Goal: Transaction & Acquisition: Purchase product/service

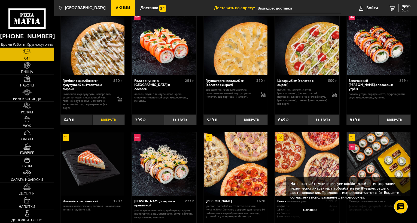
scroll to position [163, 0]
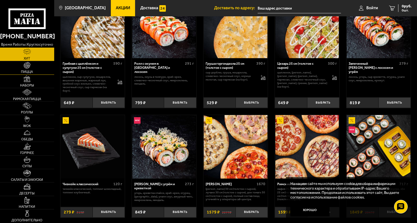
click at [36, 70] on link "Пицца" at bounding box center [27, 67] width 54 height 13
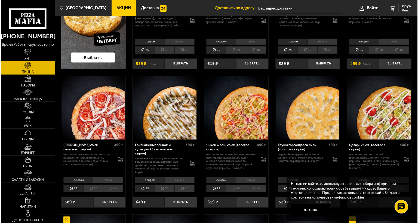
scroll to position [136, 0]
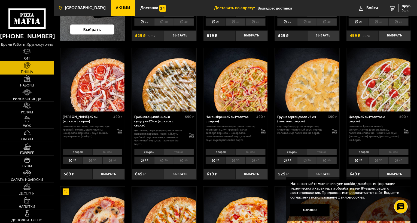
click at [89, 11] on link "[GEOGRAPHIC_DATA]" at bounding box center [82, 8] width 56 height 16
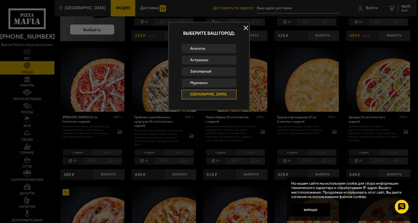
click at [204, 94] on link "[GEOGRAPHIC_DATA]" at bounding box center [209, 94] width 55 height 9
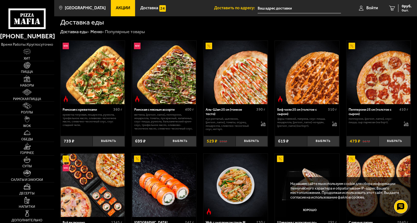
scroll to position [109, 0]
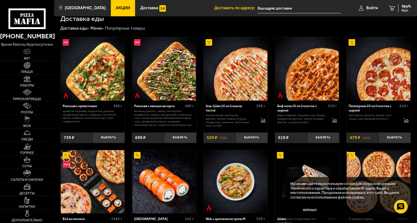
click at [166, 79] on img at bounding box center [164, 69] width 64 height 64
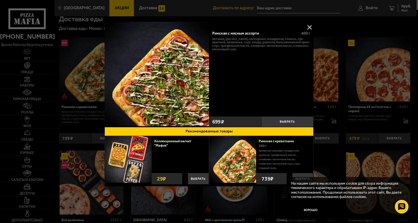
click at [311, 26] on button at bounding box center [310, 27] width 8 height 8
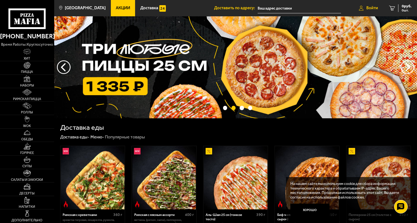
click at [370, 8] on span "Войти" at bounding box center [372, 8] width 12 height 4
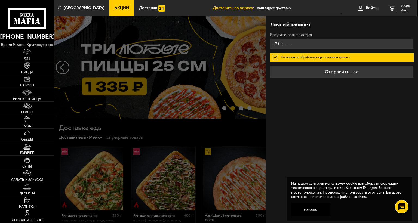
type input "+7 ( ) - -"
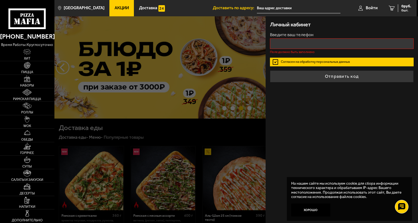
click at [317, 59] on label "Согласен на обработку персональных данных" at bounding box center [342, 62] width 144 height 9
click at [0, 0] on input "Согласен на обработку персональных данных" at bounding box center [0, 0] width 0 height 0
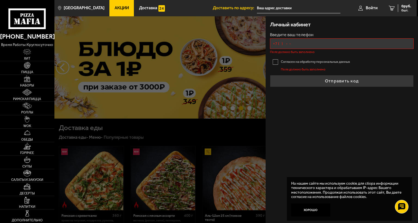
click at [301, 45] on input "+7 ( ) - -" at bounding box center [342, 43] width 144 height 11
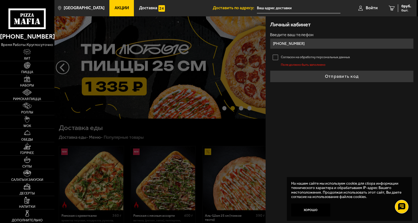
type input "[PHONE_NUMBER]"
click at [278, 58] on label "Согласен на обработку персональных данных" at bounding box center [342, 57] width 144 height 9
click at [0, 0] on input "Согласен на обработку персональных данных" at bounding box center [0, 0] width 0 height 0
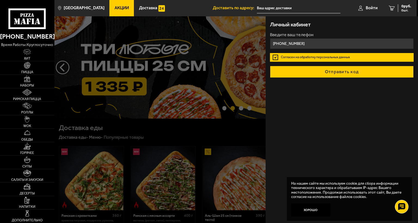
click at [320, 72] on button "Отправить код" at bounding box center [342, 72] width 144 height 12
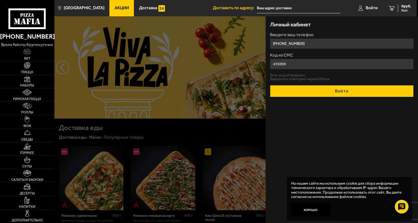
type input "435009"
click at [353, 91] on button "Войти" at bounding box center [342, 91] width 144 height 12
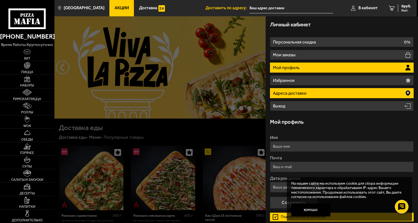
click at [355, 91] on li "Адреса доставки" at bounding box center [342, 93] width 144 height 10
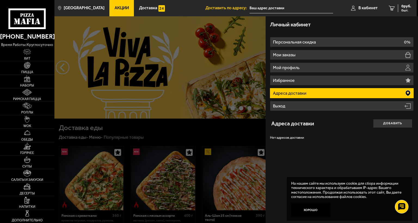
click at [294, 93] on p "Адреса доставки" at bounding box center [290, 93] width 35 height 4
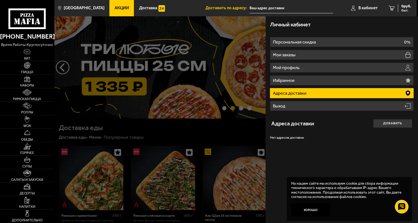
drag, startPoint x: 348, startPoint y: 93, endPoint x: 351, endPoint y: 92, distance: 3.0
click at [348, 93] on li "Адреса доставки" at bounding box center [342, 93] width 144 height 10
click at [408, 92] on icon at bounding box center [408, 93] width 5 height 6
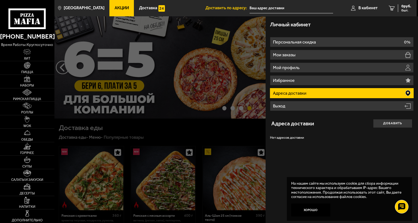
click at [383, 123] on button "Добавить" at bounding box center [392, 123] width 39 height 9
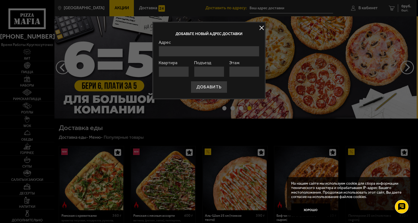
click at [201, 52] on input "Адрес" at bounding box center [209, 51] width 101 height 11
type input "[STREET_ADDRESS]"
type input "34"
type input "4"
type input "3"
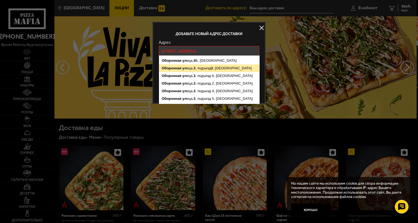
click at [202, 69] on ymaps "Оборонная [STREET_ADDRESS]" at bounding box center [209, 69] width 100 height 8
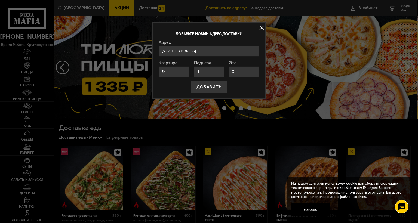
click at [248, 51] on input "[STREET_ADDRESS]" at bounding box center [209, 51] width 101 height 11
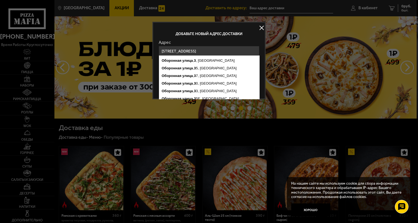
type input "[STREET_ADDRESS]"
click at [291, 71] on div at bounding box center [209, 111] width 418 height 223
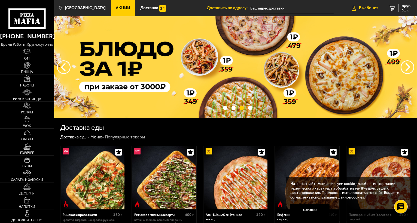
click at [368, 8] on span "В кабинет" at bounding box center [368, 8] width 19 height 4
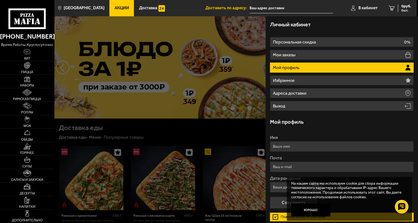
click at [299, 147] on input "Имя" at bounding box center [342, 146] width 144 height 11
type input "[PERSON_NAME]"
type input "[EMAIL_ADDRESS][DOMAIN_NAME]"
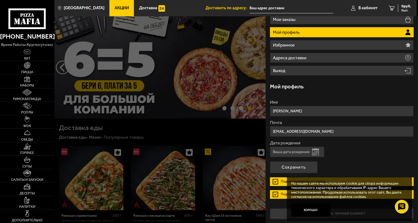
scroll to position [36, 0]
click at [316, 151] on button "Открыть календарь" at bounding box center [315, 151] width 7 height 7
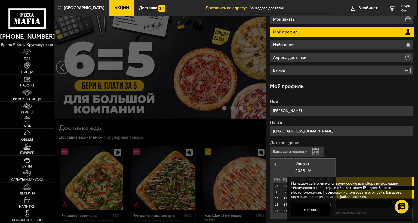
click at [275, 163] on span "Previous Month" at bounding box center [275, 164] width 0 height 5
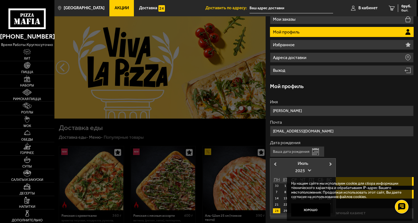
click at [311, 169] on span at bounding box center [310, 170] width 4 height 4
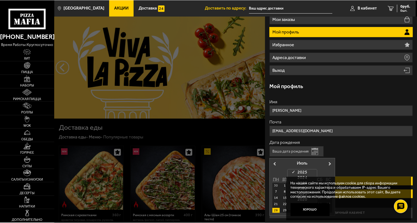
scroll to position [122, 0]
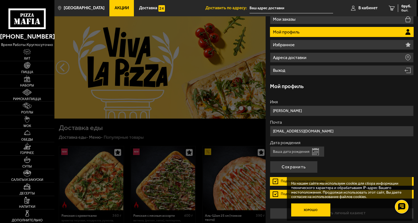
click at [318, 208] on button "Хорошо" at bounding box center [310, 210] width 39 height 13
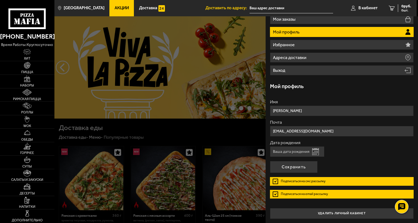
click at [308, 150] on input "Дата рождения" at bounding box center [297, 152] width 54 height 11
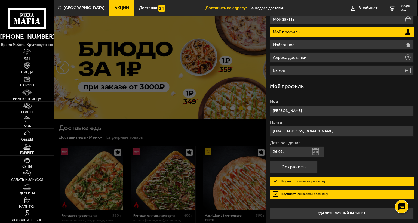
click at [287, 149] on input "26.07." at bounding box center [297, 152] width 54 height 11
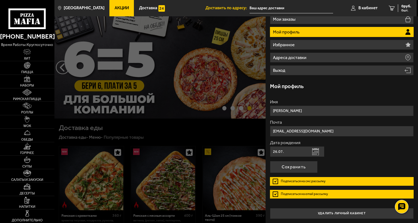
click at [288, 151] on input "26.07." at bounding box center [297, 152] width 54 height 11
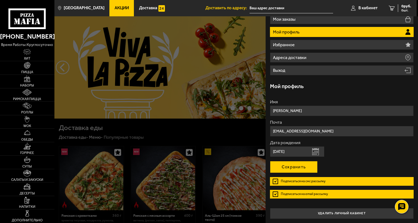
type input "[DATE]"
click at [292, 169] on button "Сохранить" at bounding box center [294, 167] width 48 height 12
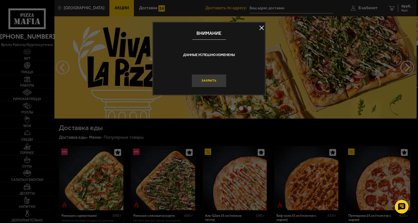
click at [203, 78] on button "Закрыть" at bounding box center [209, 80] width 35 height 13
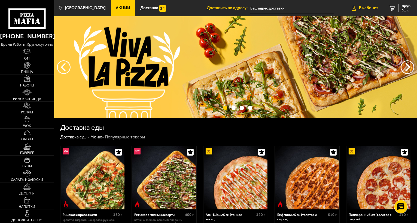
click at [361, 8] on span "В кабинет" at bounding box center [368, 8] width 19 height 4
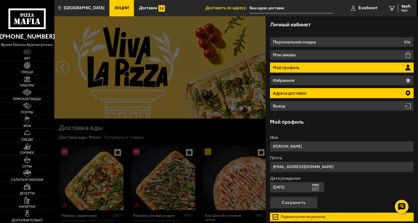
click at [290, 95] on p "Адреса доставки" at bounding box center [290, 93] width 35 height 4
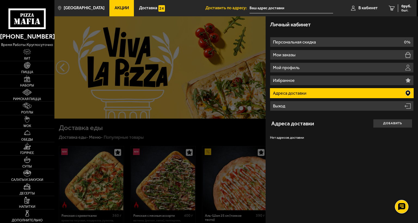
click at [390, 123] on button "Добавить" at bounding box center [392, 123] width 39 height 9
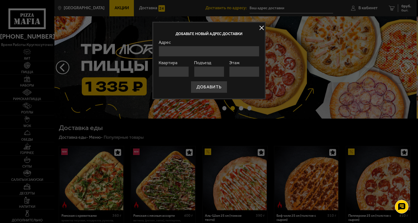
click at [178, 53] on input "Адрес" at bounding box center [209, 51] width 101 height 11
type input "[STREET_ADDRESS]"
type input "34"
type input "4"
type input "3"
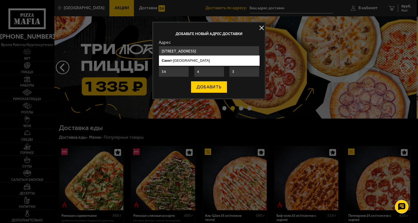
click at [200, 84] on button "ДОБАВИТЬ" at bounding box center [209, 87] width 37 height 12
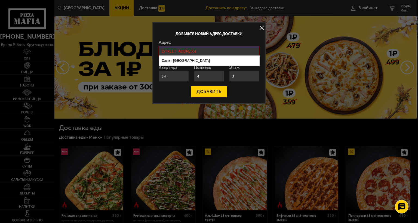
click at [206, 90] on button "ДОБАВИТЬ" at bounding box center [209, 92] width 37 height 12
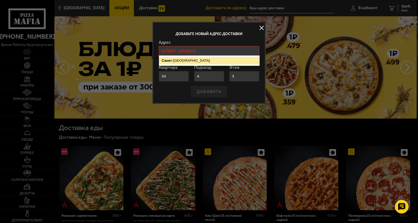
click at [186, 60] on ymaps "[GEOGRAPHIC_DATA]" at bounding box center [209, 61] width 100 height 8
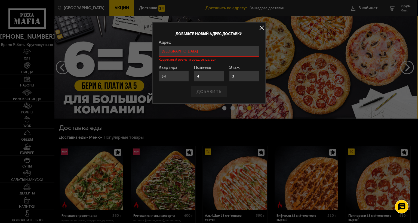
click at [200, 51] on input "[GEOGRAPHIC_DATA]" at bounding box center [209, 51] width 101 height 11
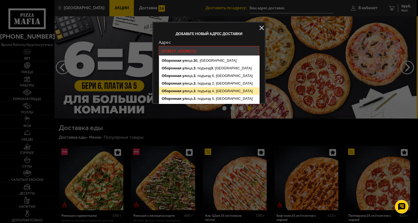
click at [206, 89] on ymaps "Оборонная [STREET_ADDRESS]" at bounding box center [209, 91] width 100 height 8
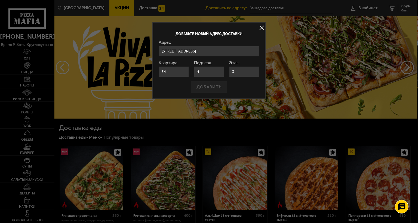
click at [247, 52] on input "[STREET_ADDRESS]" at bounding box center [209, 51] width 101 height 11
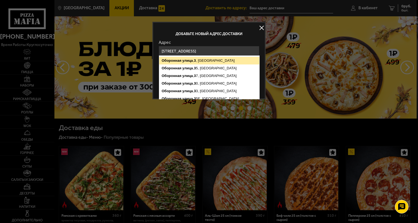
type input "[STREET_ADDRESS]"
click at [227, 58] on ymaps "[STREET_ADDRESS]" at bounding box center [209, 61] width 100 height 8
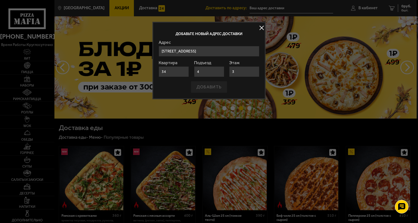
click at [174, 71] on input "34" at bounding box center [174, 71] width 30 height 11
click at [202, 72] on input "4" at bounding box center [209, 71] width 30 height 11
click at [238, 72] on input "3" at bounding box center [244, 71] width 30 height 11
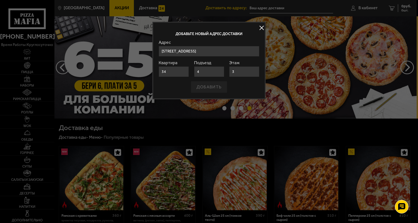
click at [216, 87] on div "ДОБАВИТЬ" at bounding box center [209, 87] width 101 height 12
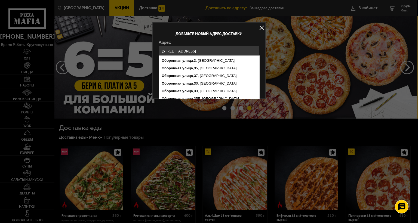
click at [231, 53] on input "[STREET_ADDRESS]" at bounding box center [209, 51] width 101 height 11
click at [217, 61] on ymaps "[STREET_ADDRESS]" at bounding box center [209, 61] width 100 height 8
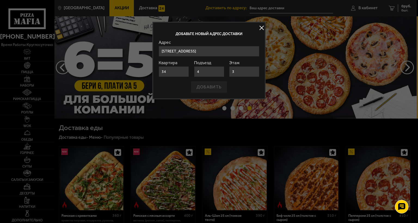
click at [210, 86] on div "ДОБАВИТЬ" at bounding box center [209, 87] width 101 height 12
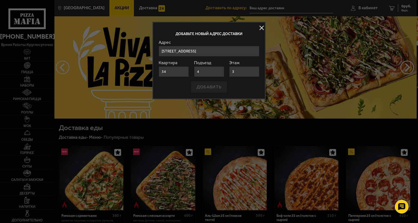
click at [215, 85] on div "ДОБАВИТЬ" at bounding box center [209, 87] width 101 height 12
click at [260, 28] on button at bounding box center [262, 28] width 8 height 8
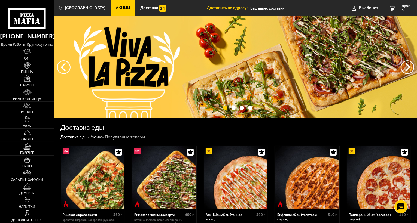
click at [259, 7] on input "text" at bounding box center [291, 8] width 83 height 10
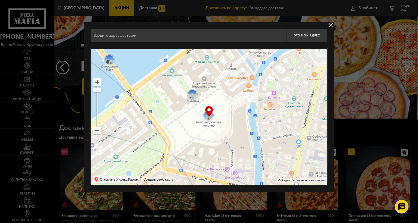
click at [141, 40] on input "text" at bounding box center [189, 36] width 196 height 14
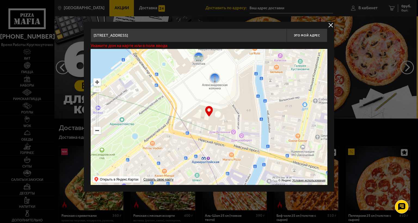
drag, startPoint x: 185, startPoint y: 120, endPoint x: 192, endPoint y: 79, distance: 41.7
click at [192, 79] on ymaps at bounding box center [209, 117] width 237 height 136
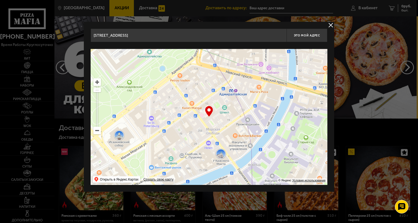
drag, startPoint x: 177, startPoint y: 127, endPoint x: 205, endPoint y: 86, distance: 50.3
click at [205, 86] on ymaps at bounding box center [209, 117] width 237 height 136
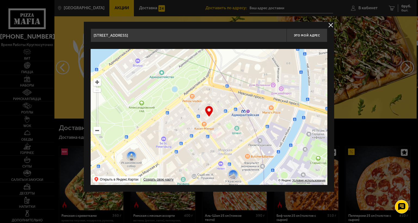
drag, startPoint x: 174, startPoint y: 134, endPoint x: 179, endPoint y: 165, distance: 30.6
click at [174, 172] on ymaps at bounding box center [209, 117] width 237 height 136
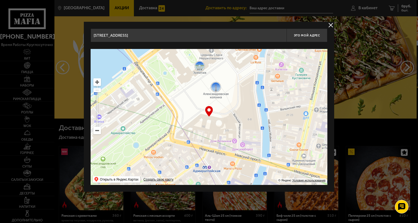
drag, startPoint x: 246, startPoint y: 111, endPoint x: 226, endPoint y: 152, distance: 45.4
click at [226, 152] on ymaps at bounding box center [209, 117] width 237 height 136
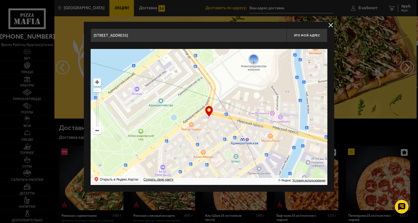
drag, startPoint x: 233, startPoint y: 97, endPoint x: 265, endPoint y: 76, distance: 38.3
click at [270, 67] on ymaps at bounding box center [209, 117] width 237 height 136
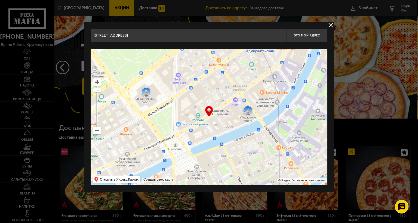
drag, startPoint x: 236, startPoint y: 131, endPoint x: 235, endPoint y: 99, distance: 32.2
click at [236, 96] on ymaps at bounding box center [209, 117] width 237 height 136
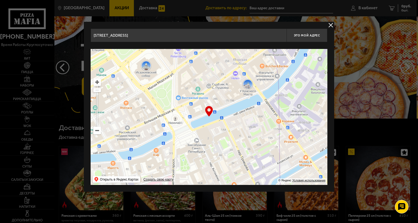
drag, startPoint x: 223, startPoint y: 138, endPoint x: 228, endPoint y: 100, distance: 38.1
click at [227, 104] on ymaps at bounding box center [209, 117] width 237 height 136
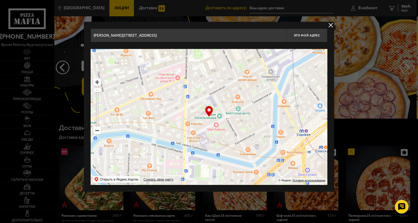
drag, startPoint x: 214, startPoint y: 140, endPoint x: 226, endPoint y: 75, distance: 65.6
click at [226, 78] on ymaps at bounding box center [209, 117] width 237 height 136
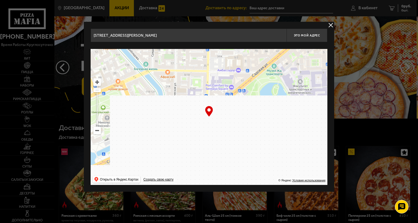
drag, startPoint x: 215, startPoint y: 143, endPoint x: 227, endPoint y: 91, distance: 53.1
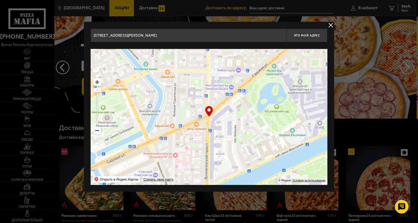
click at [227, 91] on ymaps at bounding box center [209, 117] width 237 height 136
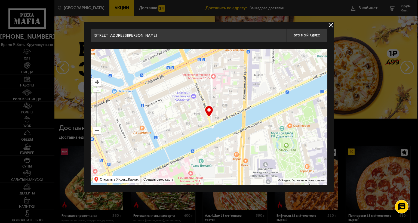
drag, startPoint x: 188, startPoint y: 148, endPoint x: 226, endPoint y: 74, distance: 84.1
click at [226, 74] on ymaps at bounding box center [209, 117] width 237 height 136
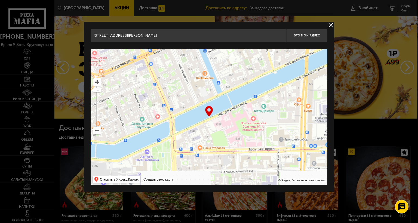
drag, startPoint x: 217, startPoint y: 153, endPoint x: 258, endPoint y: 124, distance: 49.9
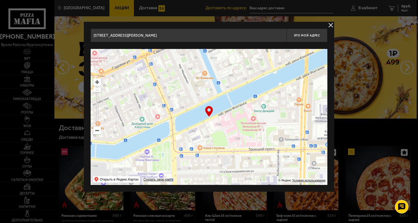
click at [258, 124] on ymaps at bounding box center [209, 117] width 237 height 136
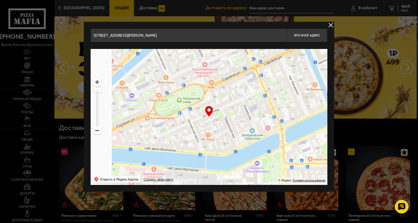
drag, startPoint x: 157, startPoint y: 115, endPoint x: 257, endPoint y: 121, distance: 100.4
click at [257, 121] on ymaps at bounding box center [209, 117] width 237 height 136
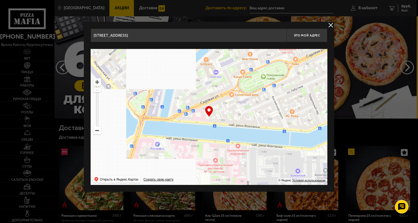
drag, startPoint x: 188, startPoint y: 135, endPoint x: 250, endPoint y: 111, distance: 66.4
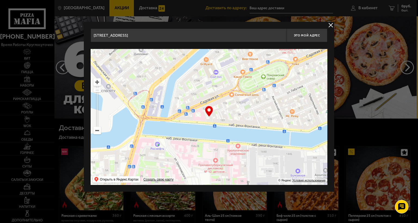
click at [250, 111] on ymaps at bounding box center [209, 117] width 237 height 136
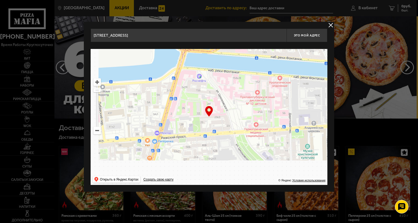
drag, startPoint x: 190, startPoint y: 141, endPoint x: 193, endPoint y: 75, distance: 65.4
click at [192, 77] on ymaps at bounding box center [209, 117] width 237 height 136
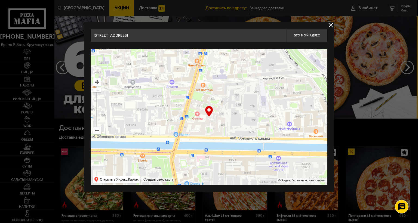
drag, startPoint x: 184, startPoint y: 133, endPoint x: 227, endPoint y: 70, distance: 76.4
click at [227, 70] on ymaps at bounding box center [209, 117] width 237 height 136
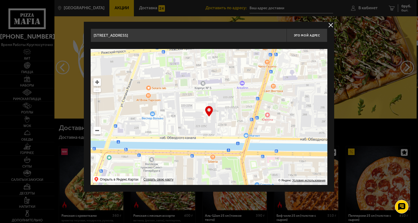
drag, startPoint x: 157, startPoint y: 135, endPoint x: 220, endPoint y: 161, distance: 67.4
click at [220, 161] on ymaps at bounding box center [209, 117] width 237 height 136
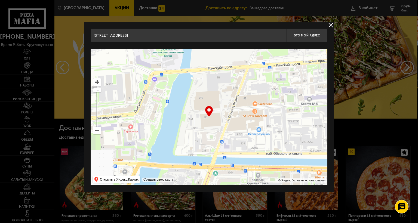
drag, startPoint x: 154, startPoint y: 107, endPoint x: 260, endPoint y: 121, distance: 107.0
click at [262, 122] on ymaps at bounding box center [209, 117] width 237 height 136
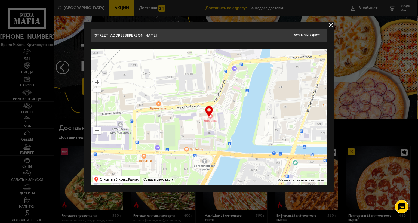
drag, startPoint x: 142, startPoint y: 120, endPoint x: 206, endPoint y: 114, distance: 63.8
click at [206, 114] on div "… © Яндекс Условия использования Открыть в Яндекс.Картах Создать свою карту" at bounding box center [209, 117] width 237 height 136
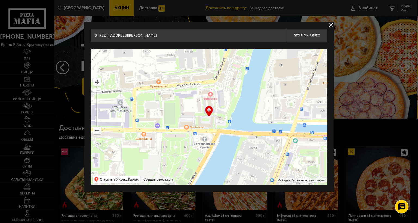
type input "[STREET_ADDRESS]"
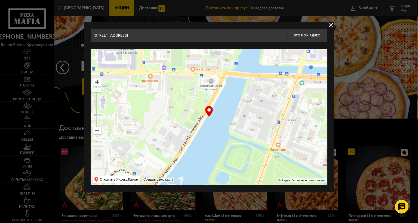
drag, startPoint x: 164, startPoint y: 148, endPoint x: 170, endPoint y: 89, distance: 59.7
click at [170, 89] on ymaps at bounding box center [209, 117] width 237 height 136
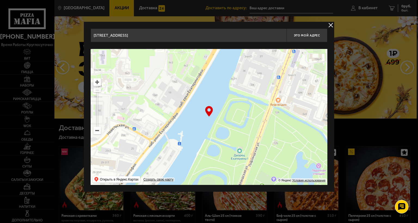
click at [330, 24] on button "delivery type" at bounding box center [331, 25] width 7 height 7
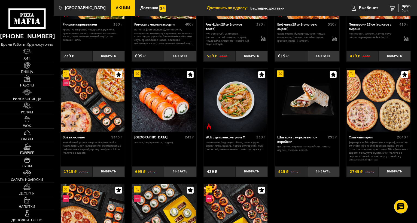
scroll to position [136, 0]
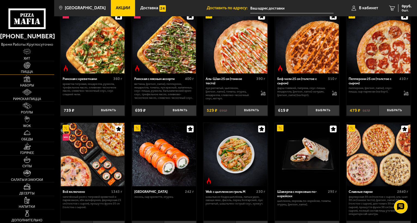
click at [29, 71] on span "Пицца" at bounding box center [27, 71] width 12 height 3
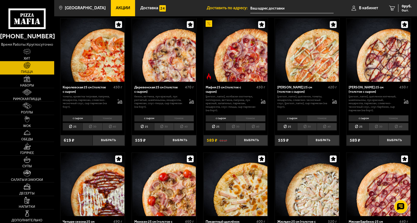
scroll to position [490, 0]
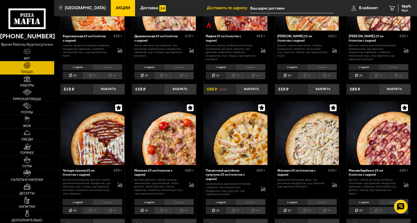
click at [391, 66] on li "тонкое" at bounding box center [394, 67] width 30 height 6
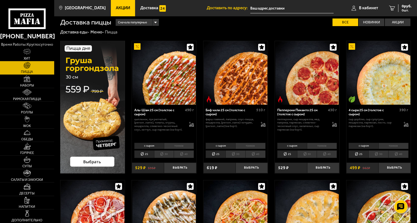
scroll to position [0, 0]
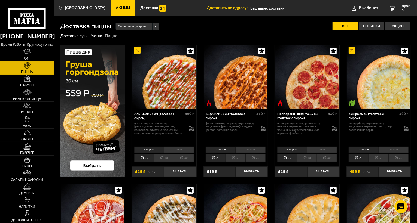
click at [156, 25] on div "Сначала популярные" at bounding box center [137, 26] width 43 height 7
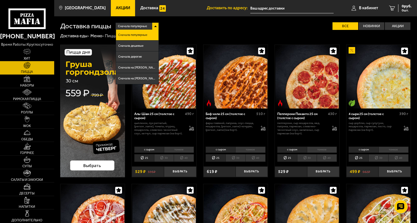
click at [142, 34] on span "Сначала популярные" at bounding box center [132, 35] width 29 height 3
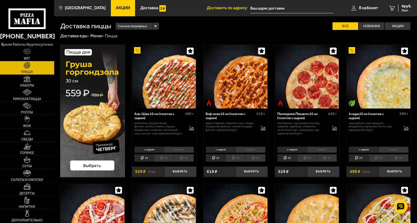
click at [116, 9] on span "Акции" at bounding box center [123, 8] width 14 height 4
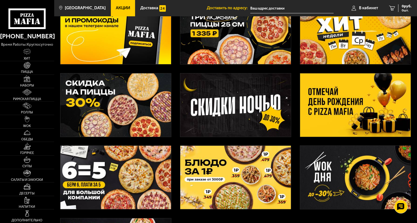
scroll to position [54, 0]
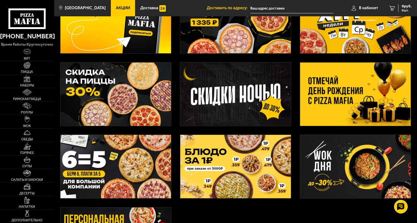
click at [137, 97] on img at bounding box center [115, 94] width 111 height 63
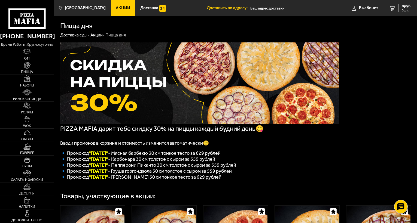
click at [267, 8] on input "text" at bounding box center [291, 8] width 83 height 10
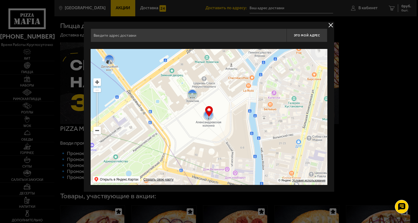
drag, startPoint x: 220, startPoint y: 130, endPoint x: 221, endPoint y: 92, distance: 37.9
click at [220, 94] on ymaps at bounding box center [209, 117] width 237 height 136
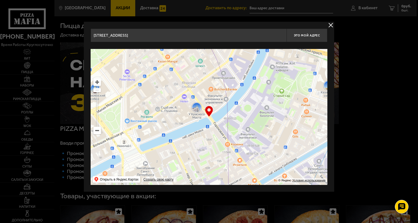
drag, startPoint x: 223, startPoint y: 142, endPoint x: 238, endPoint y: 90, distance: 54.3
click at [238, 90] on ymaps at bounding box center [209, 117] width 237 height 136
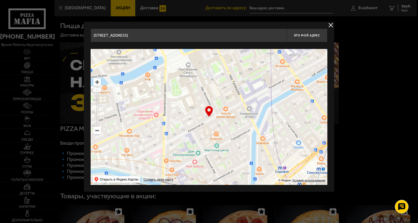
drag, startPoint x: 213, startPoint y: 168, endPoint x: 251, endPoint y: 128, distance: 54.9
click at [250, 130] on ymaps at bounding box center [209, 117] width 237 height 136
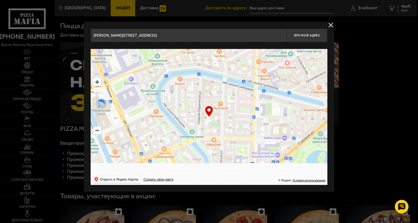
drag, startPoint x: 186, startPoint y: 150, endPoint x: 234, endPoint y: 74, distance: 90.7
click at [234, 74] on ymaps at bounding box center [209, 117] width 237 height 136
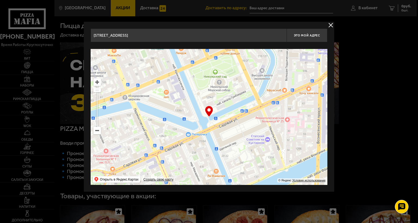
drag, startPoint x: 194, startPoint y: 151, endPoint x: 244, endPoint y: 74, distance: 92.1
click at [244, 74] on ymaps at bounding box center [209, 117] width 237 height 136
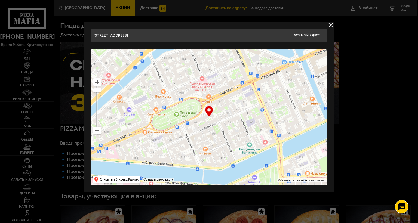
drag, startPoint x: 172, startPoint y: 131, endPoint x: 265, endPoint y: 75, distance: 107.8
click at [265, 75] on ymaps at bounding box center [209, 117] width 237 height 136
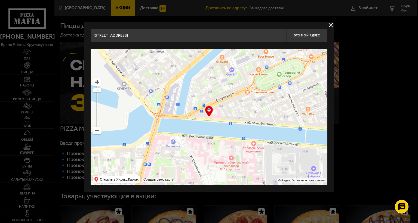
drag, startPoint x: 149, startPoint y: 138, endPoint x: 223, endPoint y: 83, distance: 92.7
click at [223, 83] on ymaps at bounding box center [209, 117] width 237 height 136
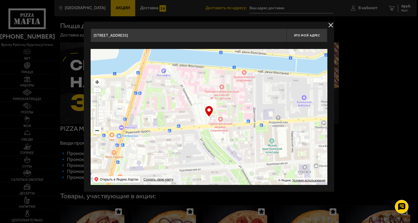
drag, startPoint x: 210, startPoint y: 167, endPoint x: 212, endPoint y: 104, distance: 63.0
click at [212, 107] on div "… © Яндекс Условия использования Открыть в Яндекс.Картах Создать свою карту" at bounding box center [209, 117] width 237 height 136
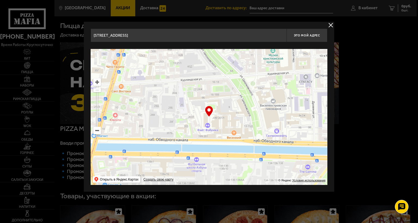
drag, startPoint x: 206, startPoint y: 132, endPoint x: 211, endPoint y: 93, distance: 38.9
click at [210, 94] on ymaps at bounding box center [209, 117] width 237 height 136
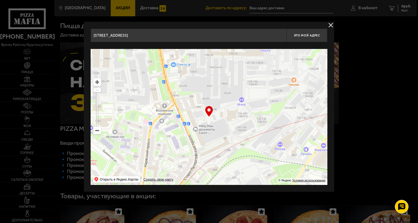
drag, startPoint x: 195, startPoint y: 145, endPoint x: 255, endPoint y: 117, distance: 66.1
click at [255, 117] on ymaps at bounding box center [209, 117] width 237 height 136
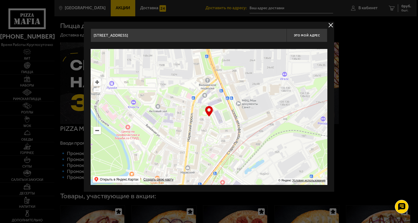
drag, startPoint x: 164, startPoint y: 123, endPoint x: 214, endPoint y: 84, distance: 63.4
click at [215, 85] on ymaps at bounding box center [209, 117] width 237 height 136
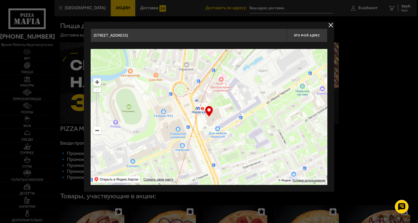
drag, startPoint x: 190, startPoint y: 139, endPoint x: 173, endPoint y: 76, distance: 66.0
click at [173, 76] on ymaps at bounding box center [209, 117] width 237 height 136
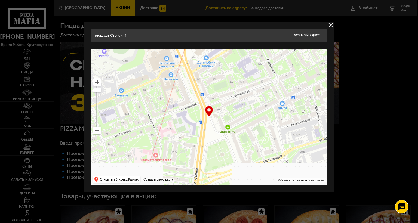
drag, startPoint x: 180, startPoint y: 137, endPoint x: 169, endPoint y: 78, distance: 60.6
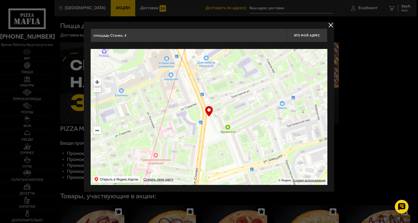
click at [169, 78] on ymaps at bounding box center [209, 117] width 237 height 136
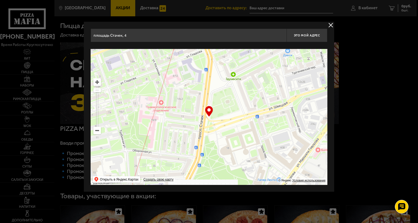
drag, startPoint x: 172, startPoint y: 138, endPoint x: 172, endPoint y: 95, distance: 43.6
click at [172, 95] on ymaps at bounding box center [209, 117] width 237 height 136
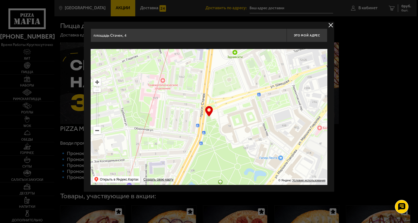
drag, startPoint x: 171, startPoint y: 142, endPoint x: 173, endPoint y: 120, distance: 22.1
click at [173, 120] on ymaps at bounding box center [209, 117] width 237 height 136
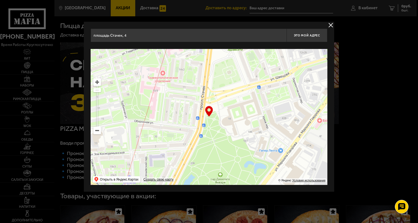
click at [187, 115] on ymaps at bounding box center [209, 117] width 237 height 136
click at [186, 116] on ymaps at bounding box center [209, 117] width 237 height 136
drag, startPoint x: 209, startPoint y: 116, endPoint x: 195, endPoint y: 117, distance: 13.9
click at [189, 118] on div "… © Яндекс Условия использования Открыть в Яндекс.Картах Создать свою карту" at bounding box center [209, 117] width 237 height 136
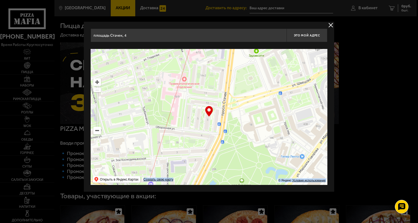
drag, startPoint x: 185, startPoint y: 118, endPoint x: 207, endPoint y: 124, distance: 22.3
click at [207, 124] on ymaps at bounding box center [209, 117] width 237 height 136
type input "[STREET_ADDRESS]"
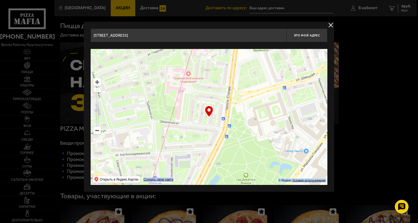
drag, startPoint x: 198, startPoint y: 131, endPoint x: 202, endPoint y: 125, distance: 6.8
click at [202, 125] on ymaps at bounding box center [209, 117] width 237 height 136
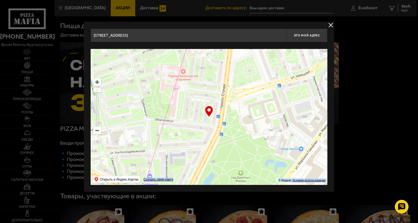
drag, startPoint x: 186, startPoint y: 134, endPoint x: 181, endPoint y: 132, distance: 5.6
click at [181, 132] on ymaps at bounding box center [209, 117] width 237 height 136
click at [209, 113] on div "… © Яндекс Условия использования Открыть в Яндекс.Картах Создать свою карту" at bounding box center [209, 117] width 237 height 136
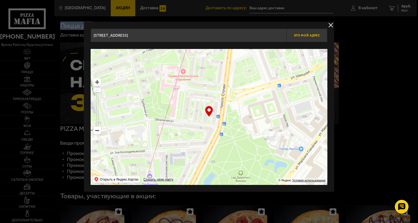
click at [300, 36] on span "Это мой адрес" at bounding box center [307, 36] width 26 height 4
type input "[STREET_ADDRESS]"
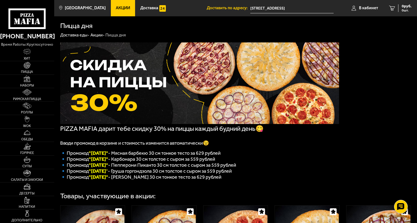
click at [297, 10] on input "[STREET_ADDRESS]" at bounding box center [291, 8] width 83 height 10
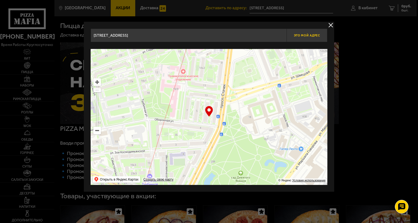
click at [301, 35] on span "Это мой адрес" at bounding box center [307, 36] width 26 height 4
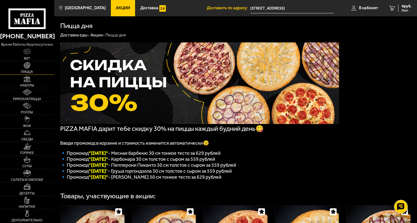
click at [26, 65] on img at bounding box center [27, 65] width 7 height 7
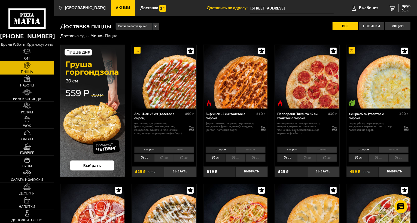
click at [26, 53] on img at bounding box center [27, 51] width 8 height 7
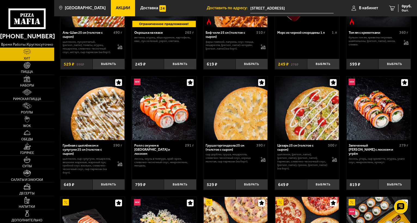
scroll to position [82, 0]
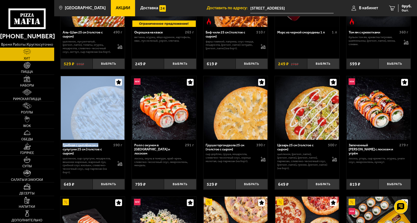
drag, startPoint x: 111, startPoint y: 147, endPoint x: 110, endPoint y: 113, distance: 34.4
click at [108, 110] on div "Грибная с цыплёнком и сулугуни 25 см (толстое с сыром) 590 г цыпленок, сыр сулу…" at bounding box center [92, 133] width 65 height 114
drag, startPoint x: 173, startPoint y: 178, endPoint x: 178, endPoint y: 163, distance: 15.4
click at [165, 141] on div "Ролл с окунем в [GEOGRAPHIC_DATA] и лососем 291 г лосось, окунь в темпуре, [GEO…" at bounding box center [164, 165] width 65 height 50
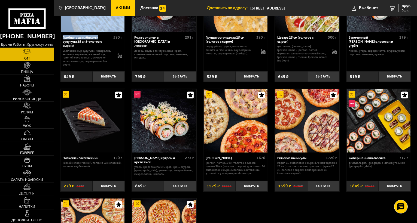
scroll to position [191, 0]
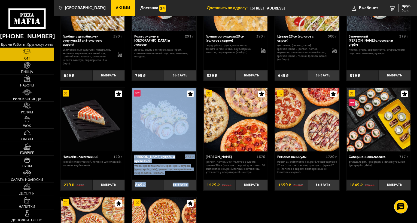
drag, startPoint x: 160, startPoint y: 187, endPoint x: 159, endPoint y: 131, distance: 55.3
click at [159, 131] on div "Ролл Калипсо с угрём и креветкой 273 г угорь, креветка спайси, краб-крем, огуре…" at bounding box center [164, 139] width 65 height 103
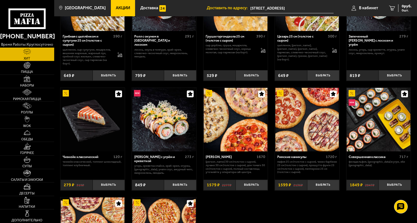
click at [208, 213] on div "Аль-Шам 25 см (толстое с сыром) 490 г цыпленок, лук репчатый, салат айсберг, то…" at bounding box center [235, 80] width 363 height 464
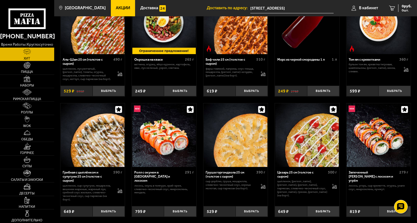
scroll to position [0, 0]
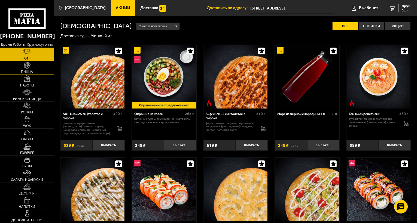
click at [31, 73] on span "Пицца" at bounding box center [27, 71] width 12 height 3
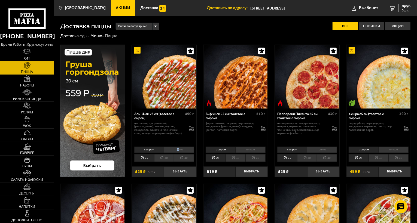
click at [178, 150] on li "тонкое" at bounding box center [179, 150] width 30 height 6
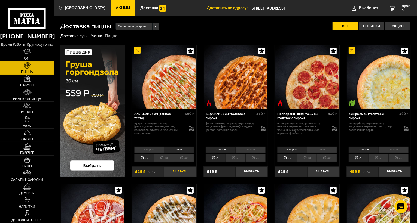
click at [177, 171] on button "Выбрать" at bounding box center [180, 172] width 32 height 11
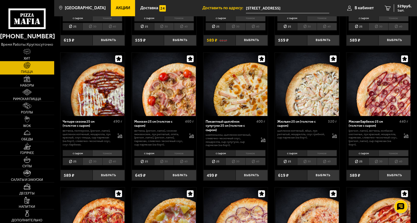
scroll to position [545, 0]
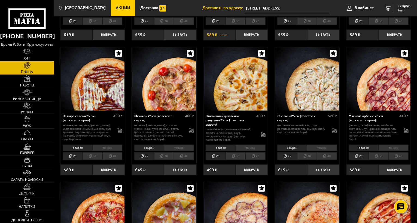
click at [254, 147] on li "тонкое" at bounding box center [250, 148] width 30 height 6
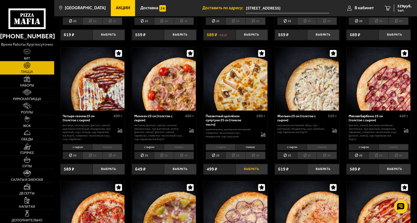
click at [248, 168] on button "Выбрать" at bounding box center [252, 169] width 32 height 11
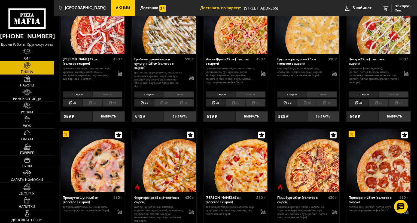
scroll to position [163, 0]
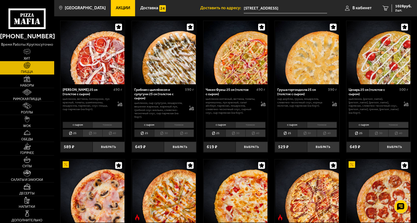
click at [395, 126] on li "тонкое" at bounding box center [394, 125] width 30 height 6
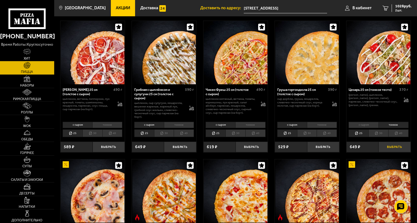
click at [391, 147] on button "Выбрать" at bounding box center [395, 147] width 32 height 11
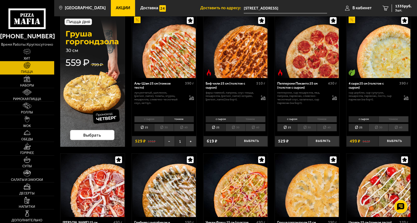
scroll to position [27, 0]
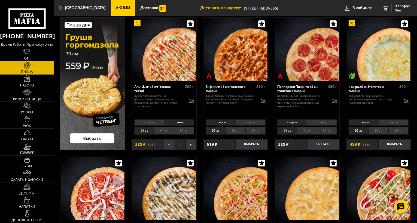
click at [123, 10] on link "Акции" at bounding box center [123, 8] width 25 height 16
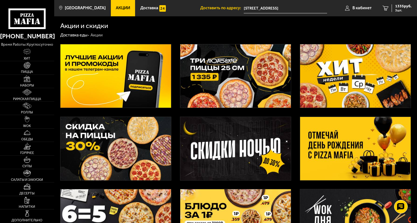
click at [126, 145] on img at bounding box center [115, 148] width 111 height 63
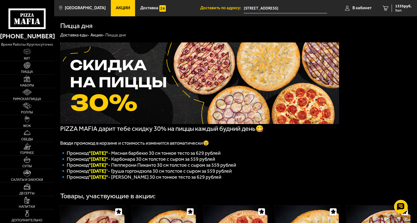
click at [116, 8] on span "Акции" at bounding box center [123, 8] width 14 height 4
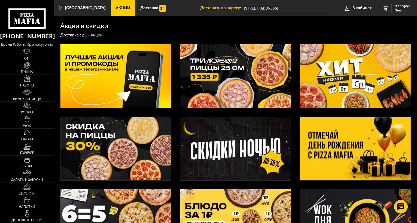
click at [236, 84] on img at bounding box center [235, 75] width 111 height 63
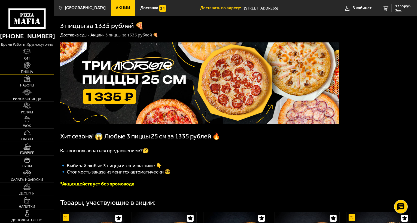
click at [27, 69] on link "Пицца" at bounding box center [27, 67] width 54 height 13
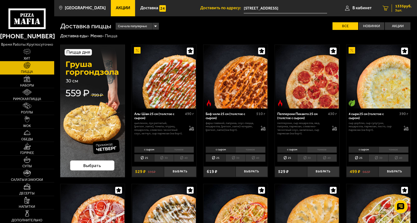
click at [402, 7] on span "1335 руб." at bounding box center [403, 6] width 16 height 4
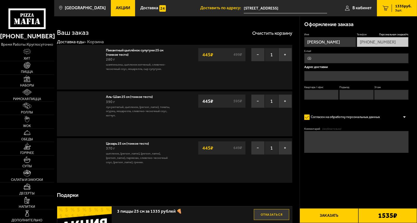
type input "[STREET_ADDRESS]"
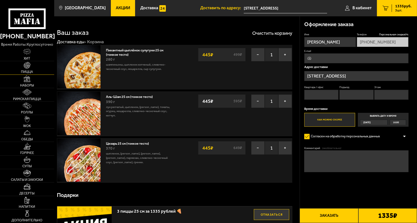
click at [27, 70] on span "Пицца" at bounding box center [27, 71] width 12 height 3
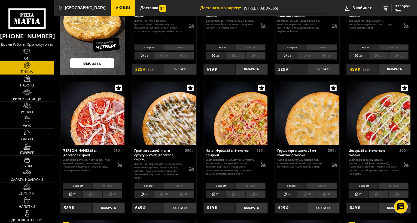
scroll to position [109, 0]
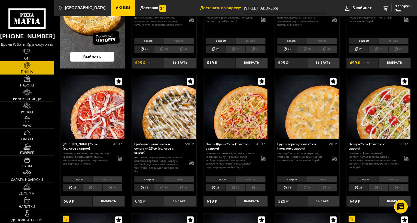
click at [183, 180] on li "тонкое" at bounding box center [179, 180] width 30 height 6
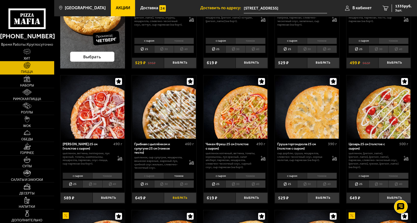
click at [182, 197] on button "Выбрать" at bounding box center [180, 198] width 32 height 11
click at [398, 5] on span "1984 руб." at bounding box center [403, 6] width 16 height 4
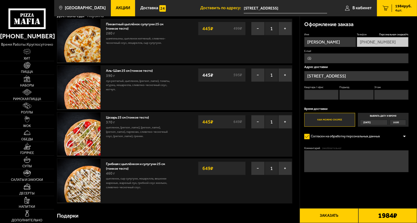
scroll to position [27, 0]
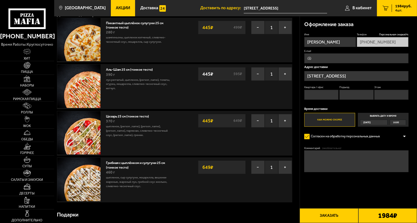
click at [321, 94] on input "Квартира / офис" at bounding box center [321, 95] width 34 height 10
type input "34"
type input "[EMAIL_ADDRESS][DOMAIN_NAME]"
type input "4"
type input "3"
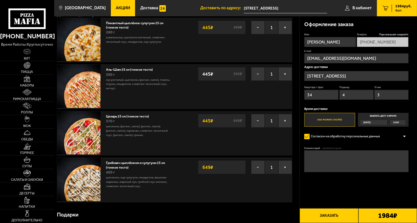
click at [332, 120] on label "Как можно скорее" at bounding box center [329, 120] width 51 height 14
click at [0, 0] on input "Как можно скорее" at bounding box center [0, 0] width 0 height 0
click at [324, 217] on button "Заказать" at bounding box center [329, 216] width 59 height 15
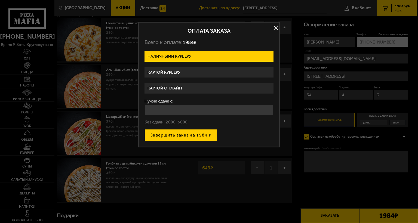
click at [177, 135] on button "Завершить заказ на 1984 ₽" at bounding box center [181, 135] width 73 height 12
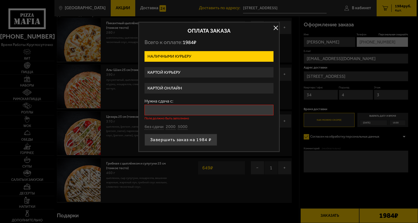
click at [171, 109] on input "Нужна сдача с:" at bounding box center [209, 110] width 129 height 11
click at [174, 109] on input "Нужна сдача с:" at bounding box center [209, 110] width 129 height 11
click at [171, 113] on input "Нужна сдача с:" at bounding box center [209, 110] width 129 height 11
click at [182, 138] on button "Завершить заказ на 1984 ₽" at bounding box center [181, 140] width 73 height 12
click at [167, 108] on input "Нужна сдача с:" at bounding box center [209, 110] width 129 height 11
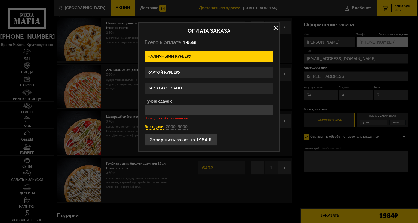
click at [159, 126] on button "без сдачи" at bounding box center [154, 127] width 19 height 6
type input "0"
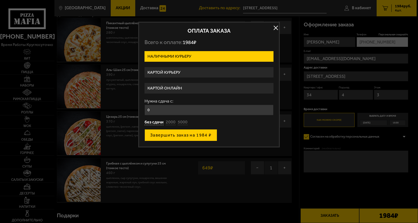
click at [179, 134] on button "Завершить заказ на 1984 ₽" at bounding box center [181, 135] width 73 height 12
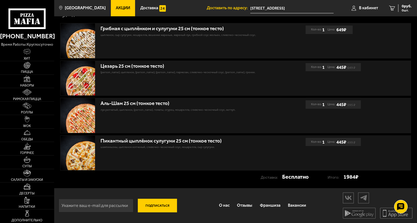
scroll to position [118, 0]
